Goal: Information Seeking & Learning: Learn about a topic

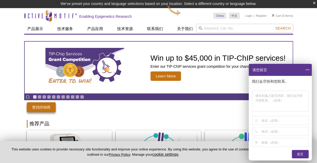
click at [308, 71] on span at bounding box center [307, 70] width 9 height 12
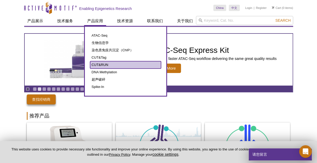
click at [97, 65] on link "CUT&RUN" at bounding box center [125, 64] width 71 height 7
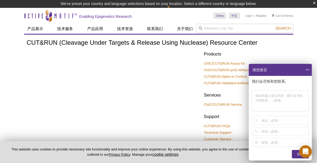
click at [306, 70] on span at bounding box center [307, 70] width 9 height 12
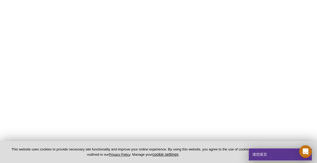
scroll to position [482, 0]
